Goal: Task Accomplishment & Management: Use online tool/utility

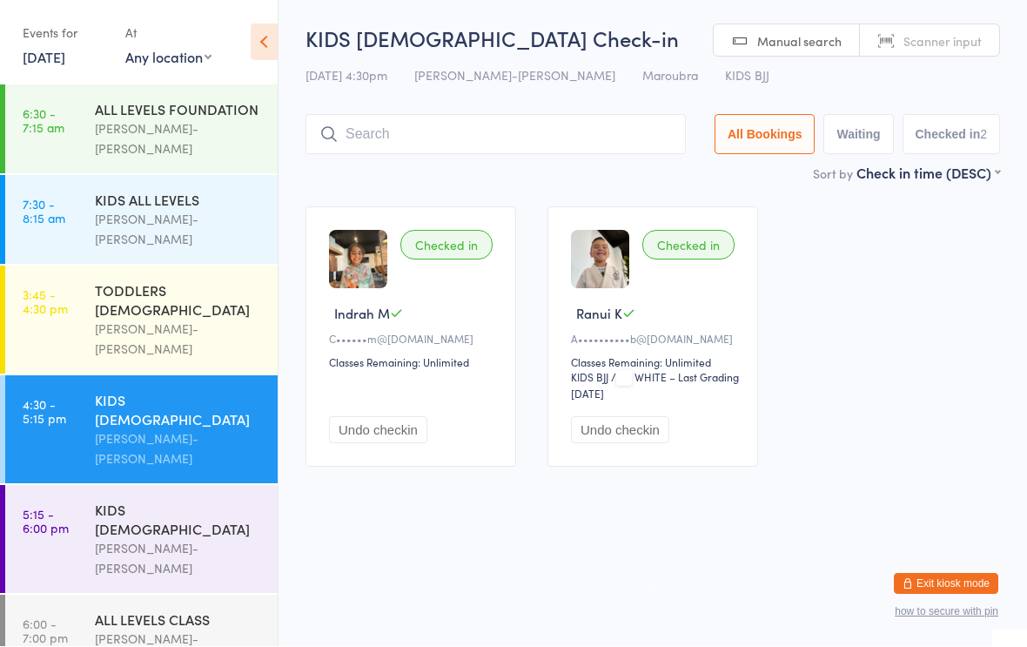
click at [205, 610] on div "ALL LEVELS CLASS" at bounding box center [179, 619] width 168 height 19
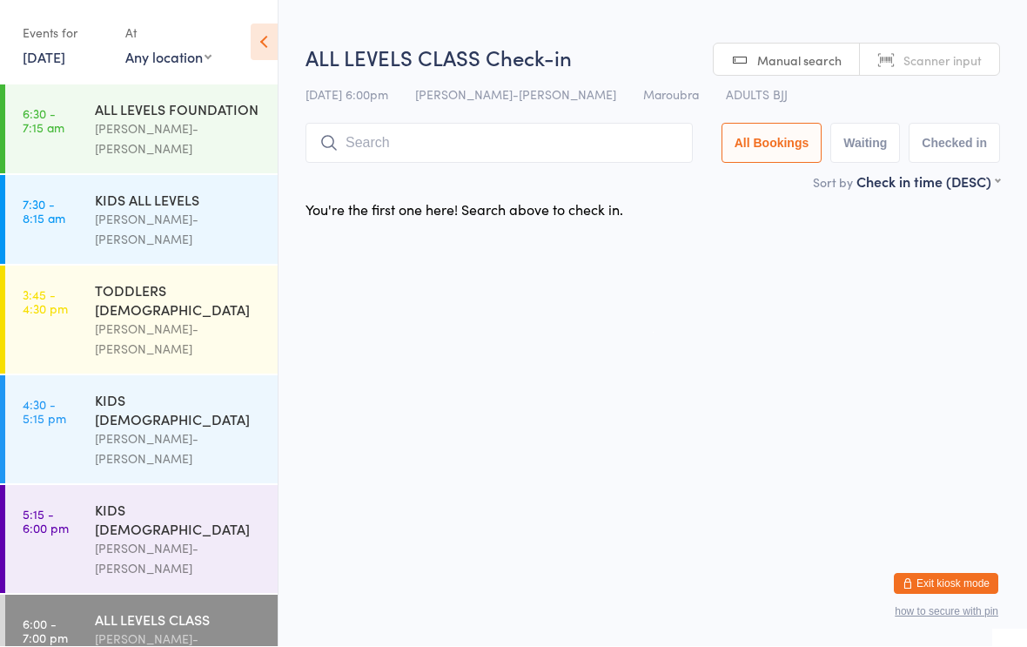
click at [519, 125] on input "search" at bounding box center [499, 144] width 387 height 40
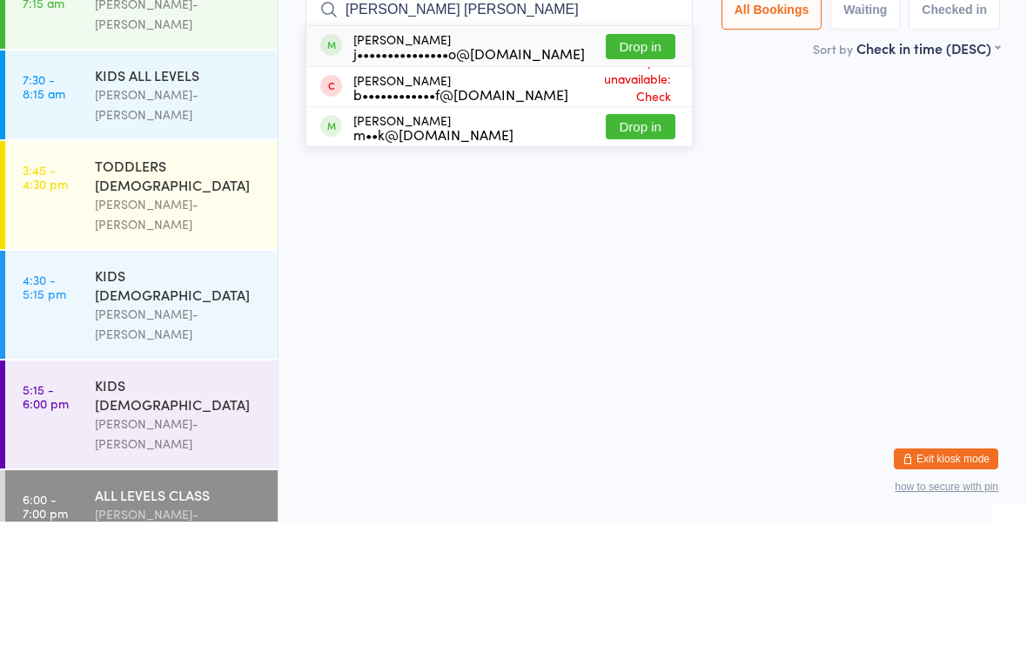
type input "[PERSON_NAME] [PERSON_NAME]"
click at [634, 159] on button "Drop in" at bounding box center [641, 171] width 70 height 25
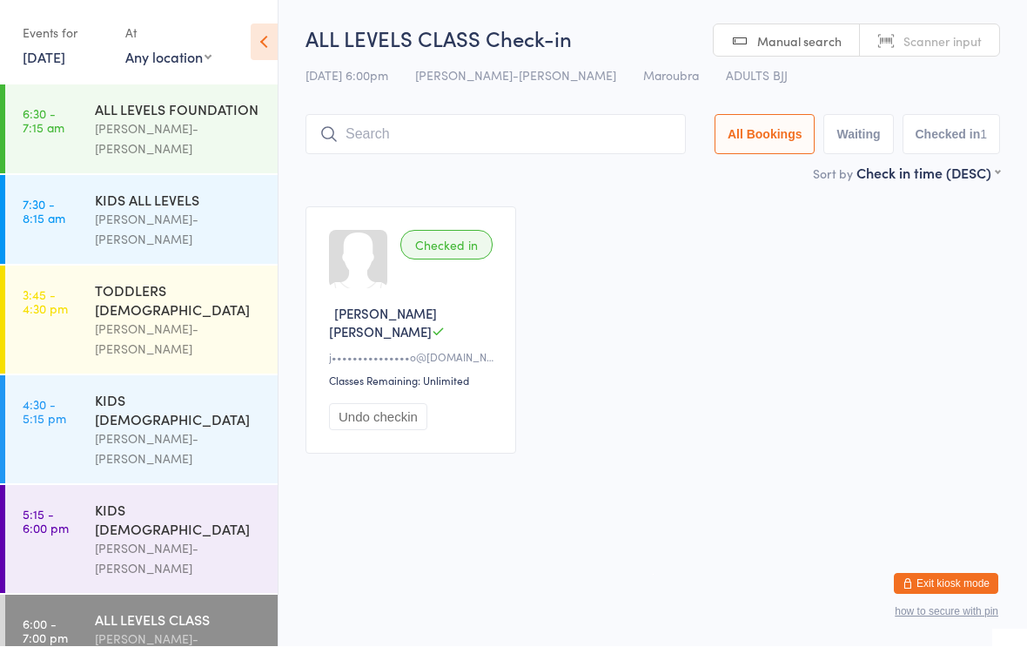
click at [542, 154] on input "search" at bounding box center [496, 135] width 380 height 40
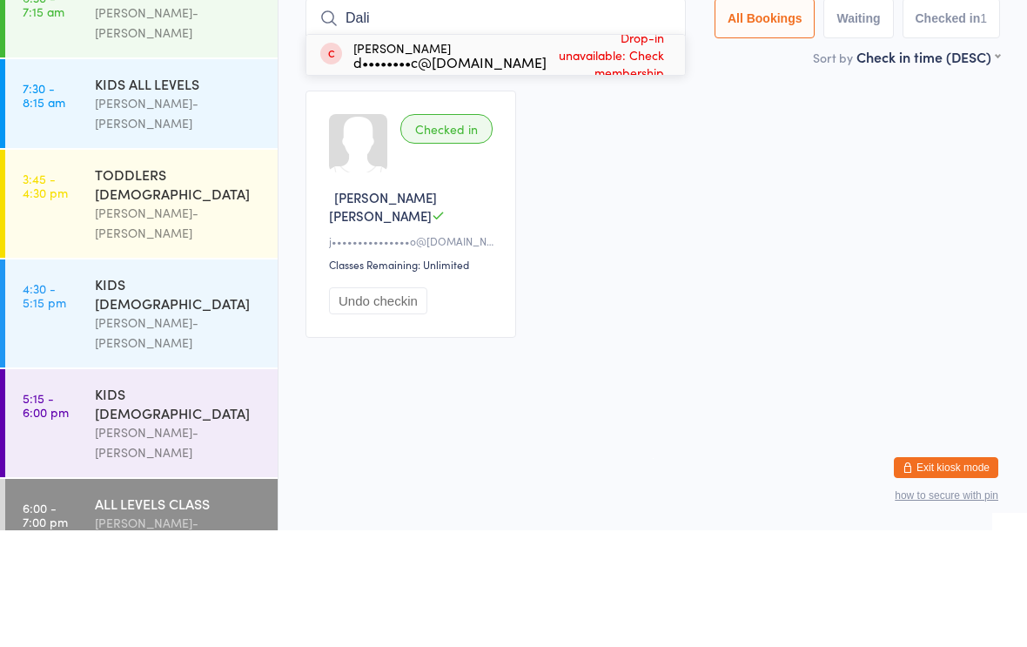
type input "Dali"
click at [509, 172] on div "d••••••••c@[DOMAIN_NAME]" at bounding box center [449, 179] width 193 height 14
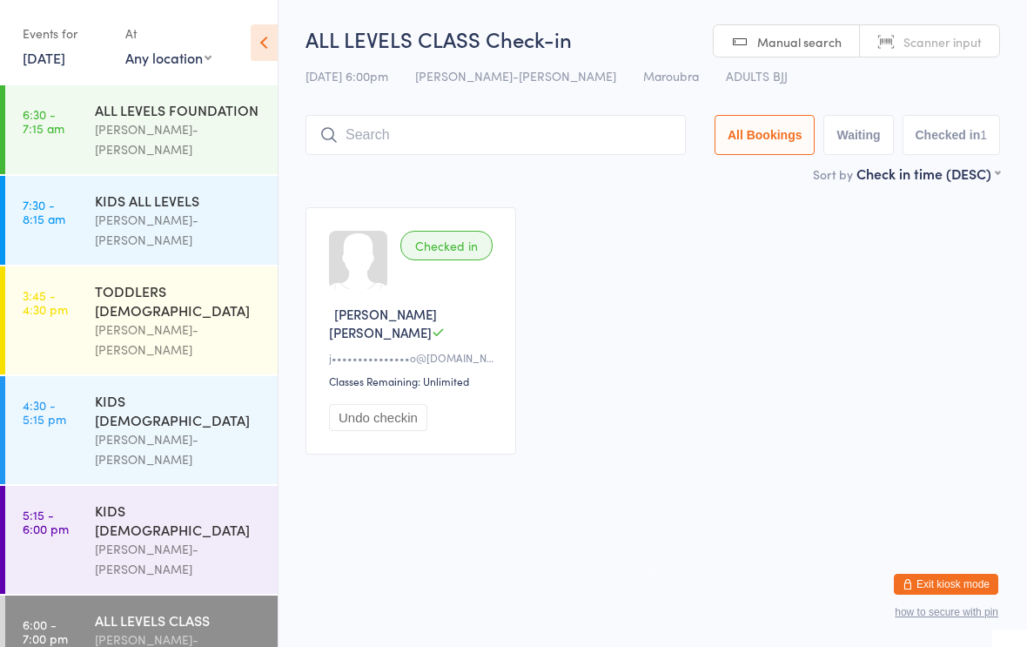
click at [208, 123] on div "[PERSON_NAME]-[PERSON_NAME]" at bounding box center [179, 139] width 168 height 40
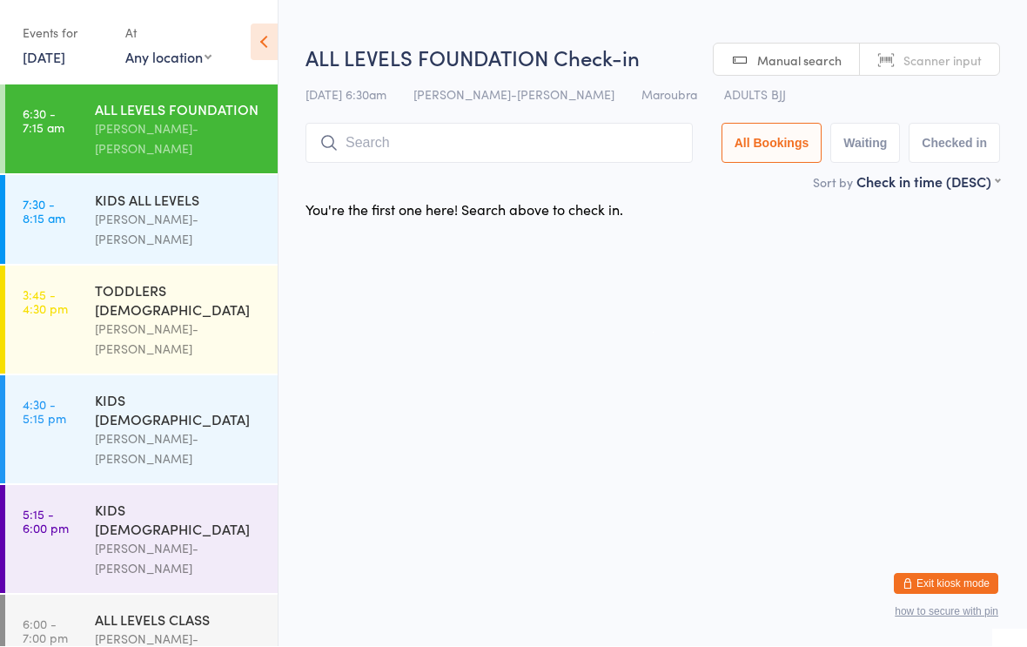
click at [207, 610] on div "ALL LEVELS CLASS" at bounding box center [179, 619] width 168 height 19
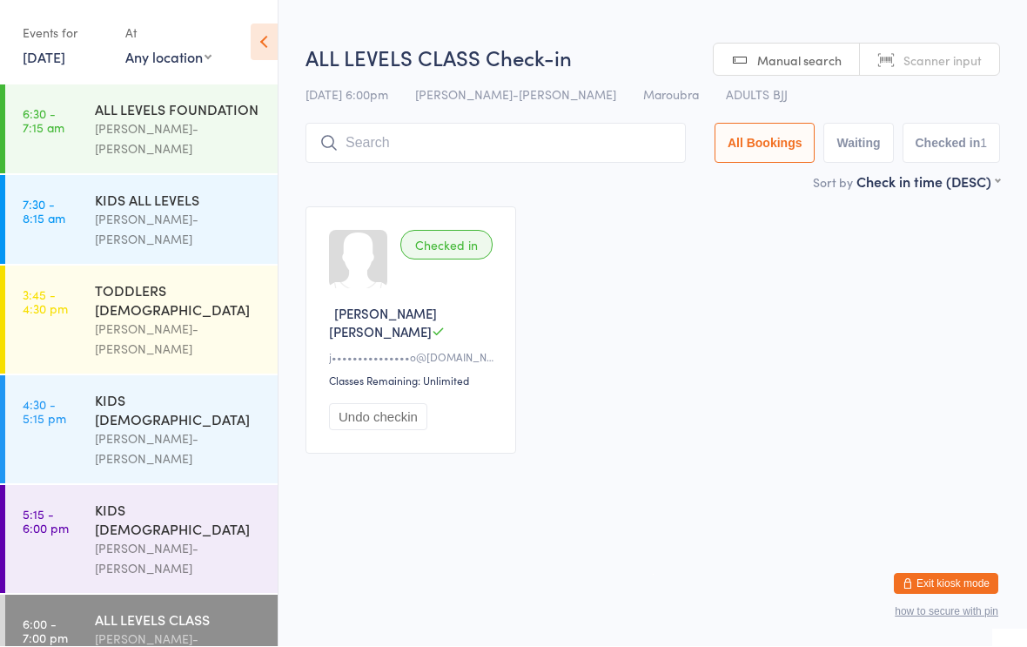
click at [502, 139] on input "search" at bounding box center [496, 144] width 380 height 40
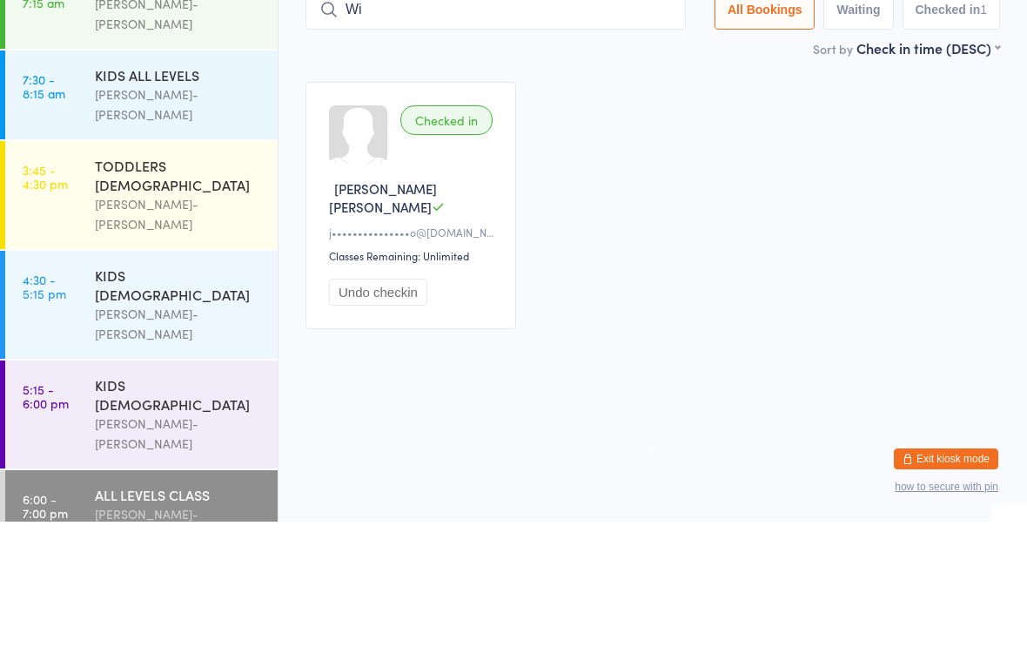
type input "W"
click at [730, 192] on div "Checked in [PERSON_NAME] [PERSON_NAME] j•••••••••••••••o@[DOMAIN_NAME] Classes …" at bounding box center [653, 331] width 726 height 279
